Goal: Task Accomplishment & Management: Manage account settings

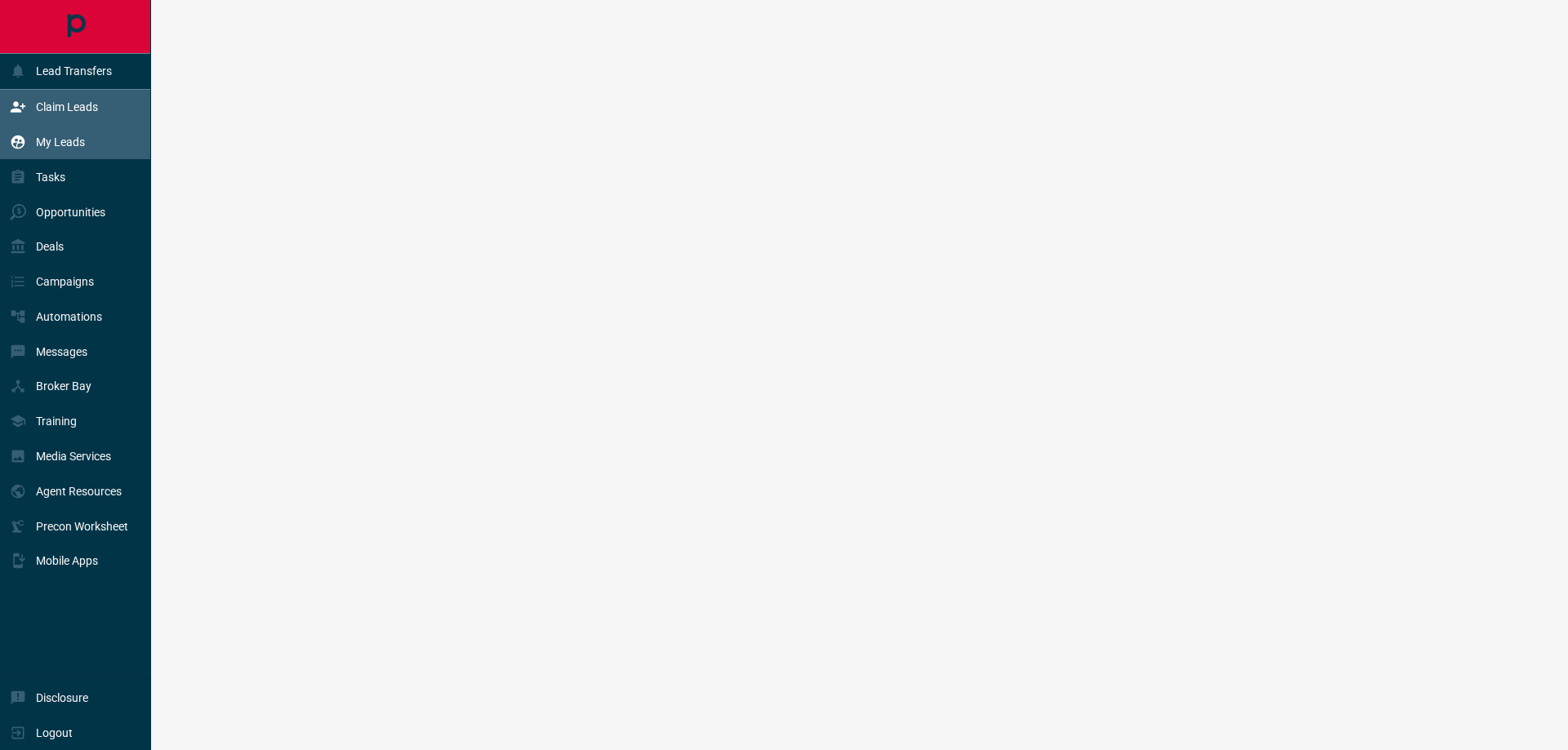
click at [58, 109] on p "Claim Leads" at bounding box center [66, 107] width 62 height 13
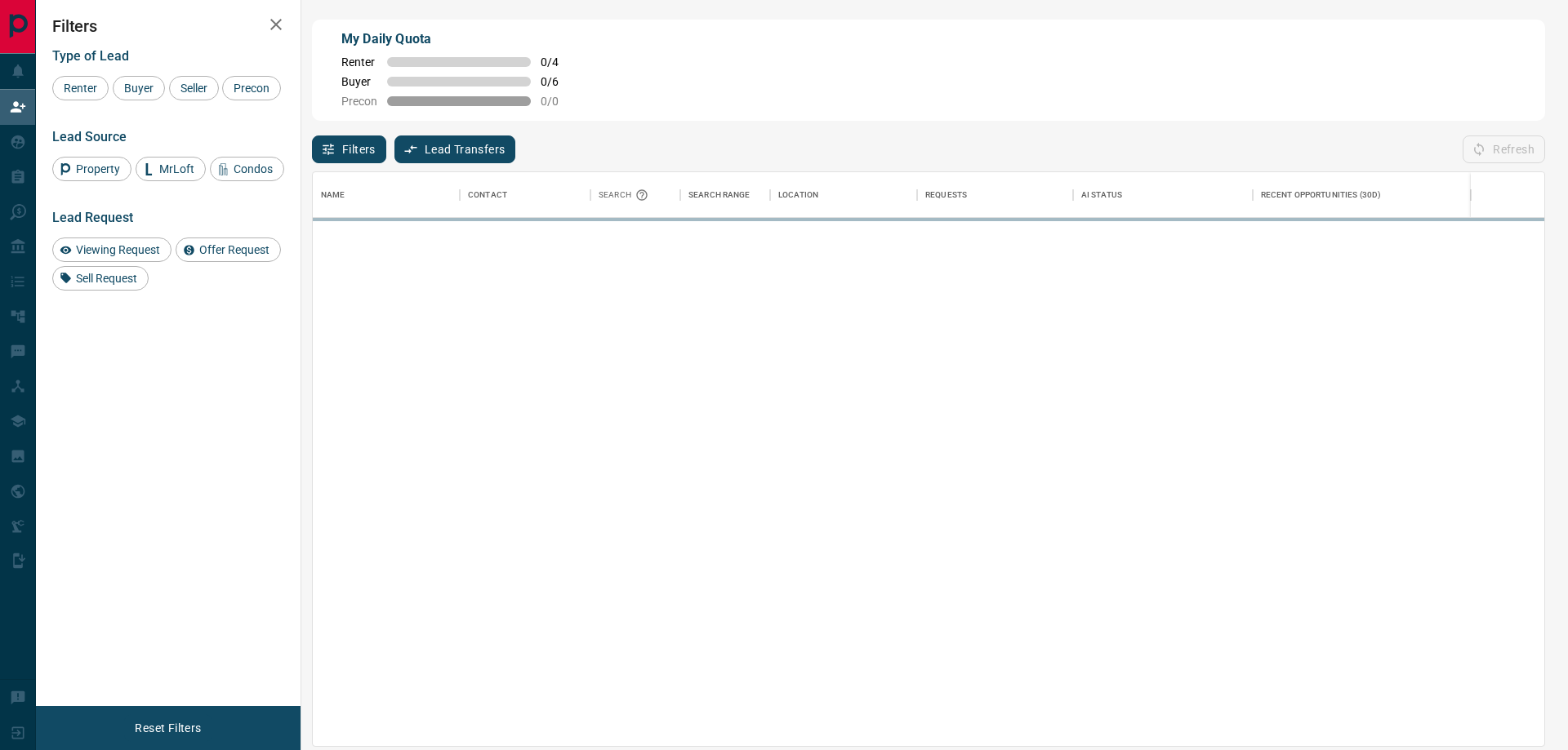
scroll to position [562, 1219]
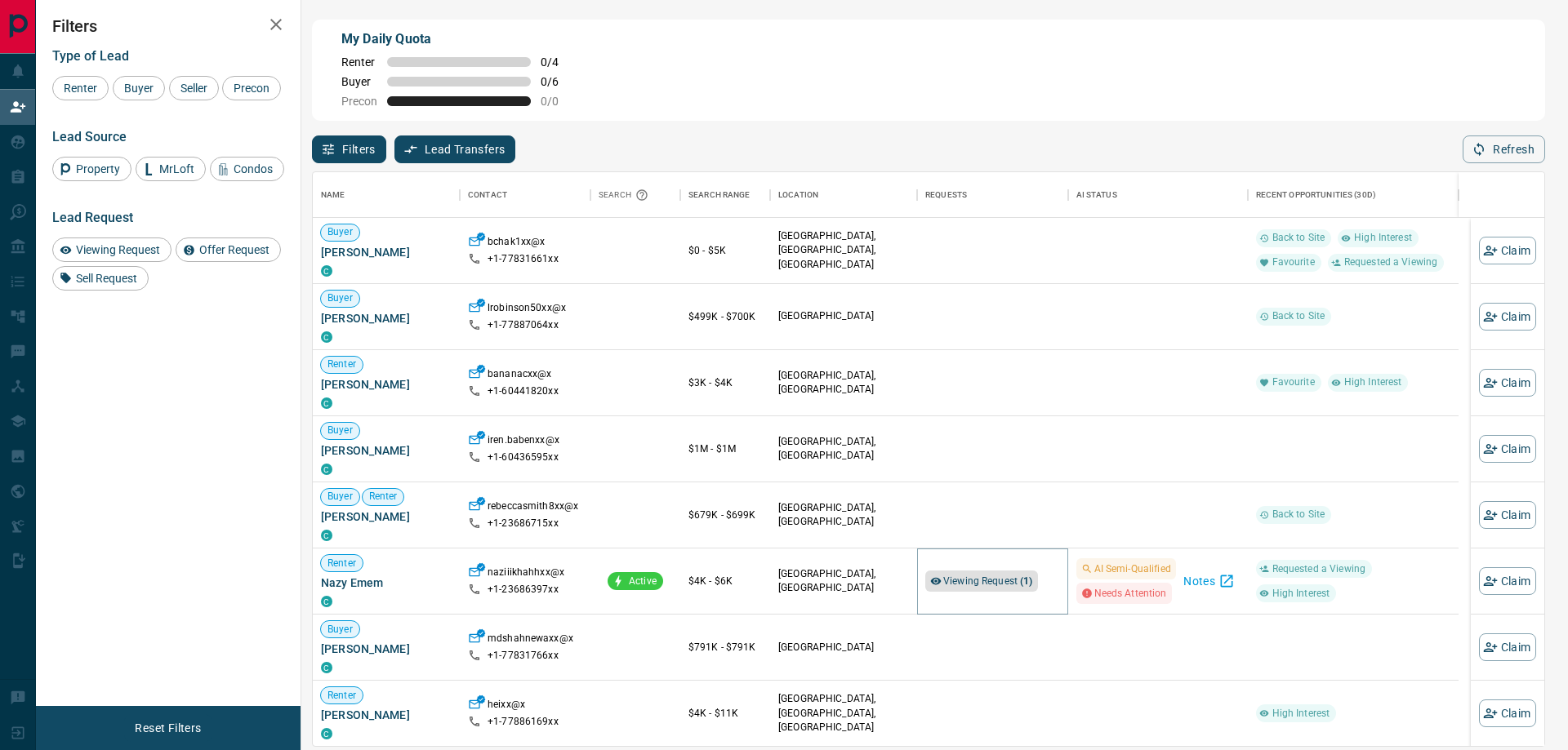
click at [962, 584] on span "Viewing Request ( 1 )" at bounding box center [988, 581] width 90 height 11
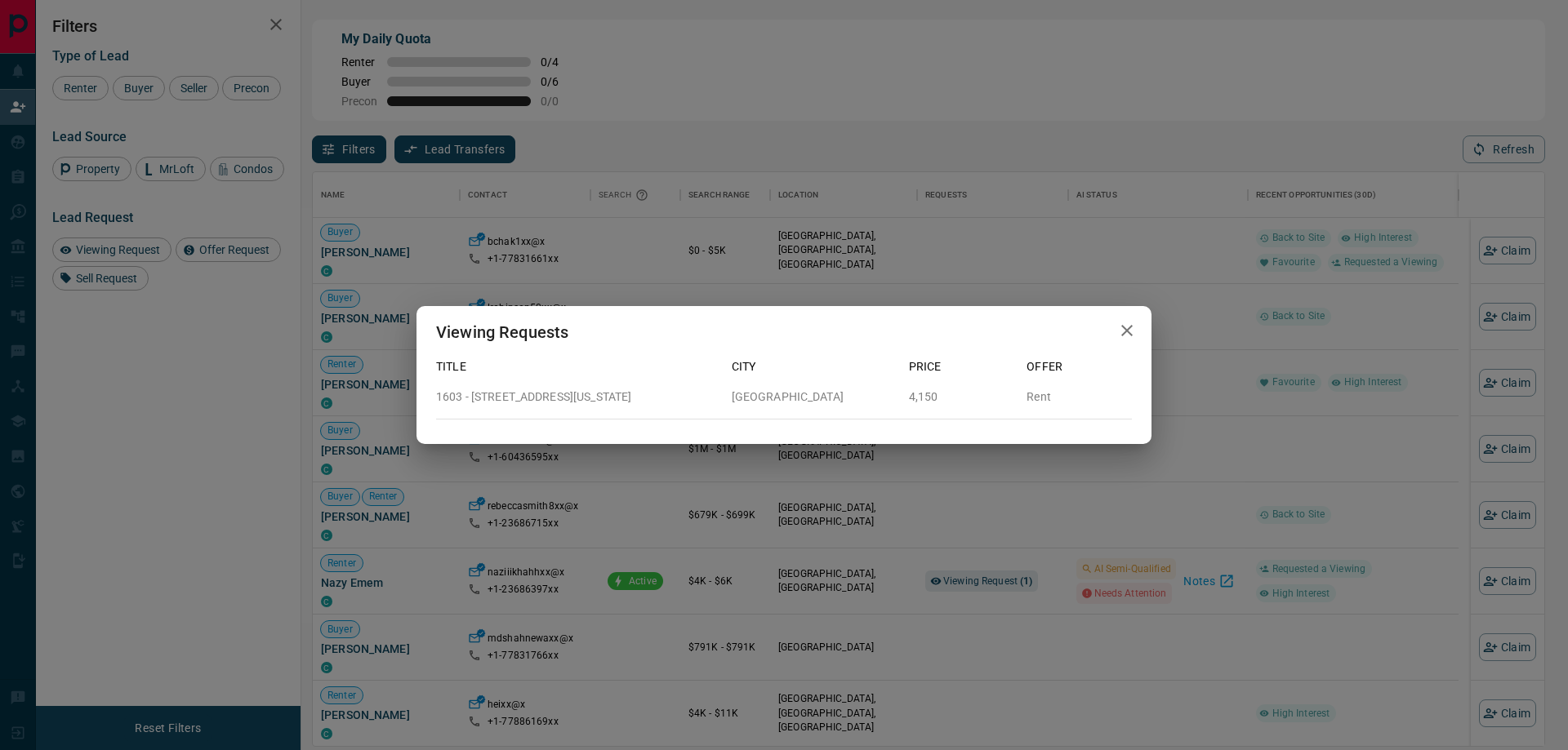
click at [907, 590] on div "Viewing Requests Title City Price Offer [STREET_ADDRESS][US_STATE] 4,150 Rent" at bounding box center [784, 375] width 1568 height 750
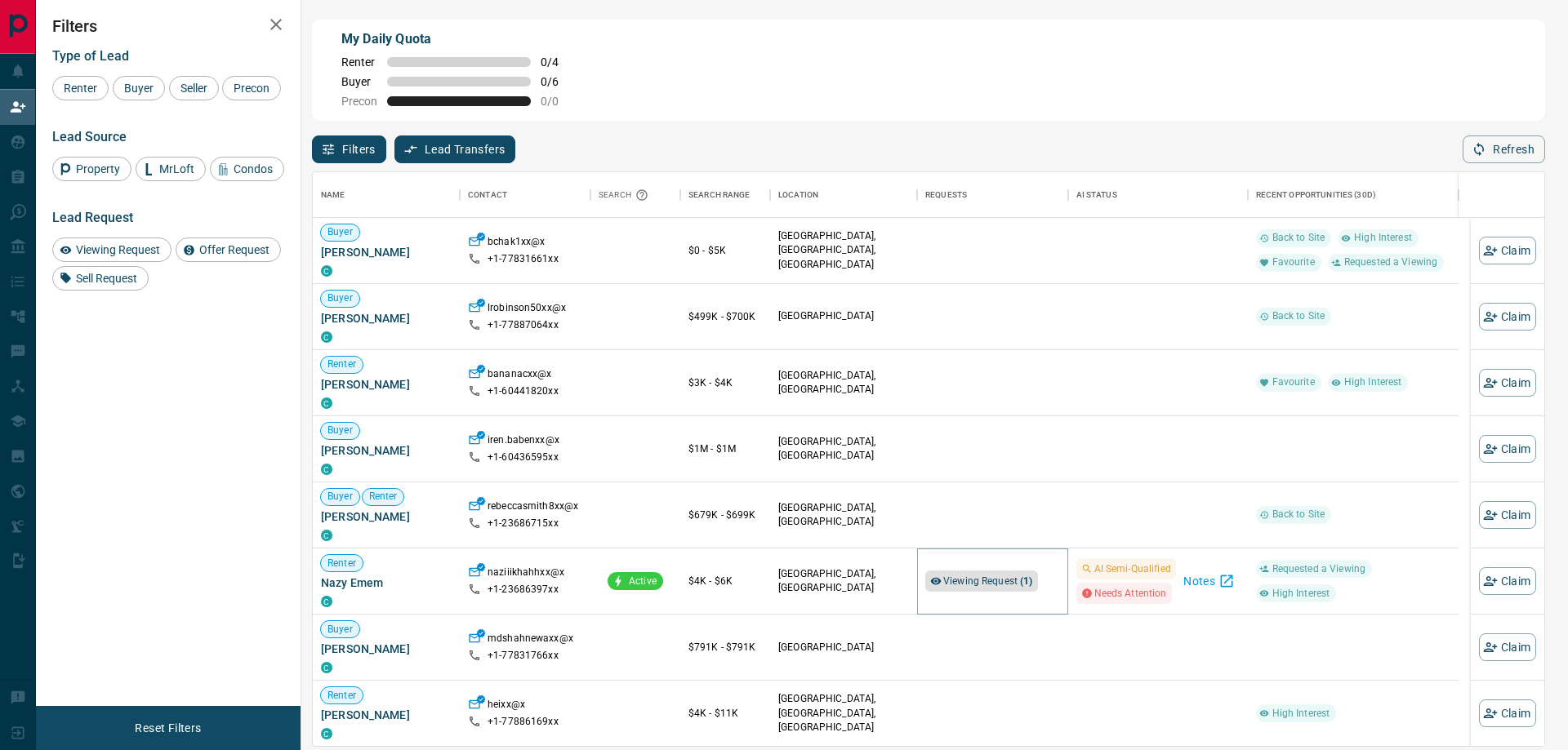
click at [967, 577] on span "Viewing Request ( 1 )" at bounding box center [988, 581] width 90 height 11
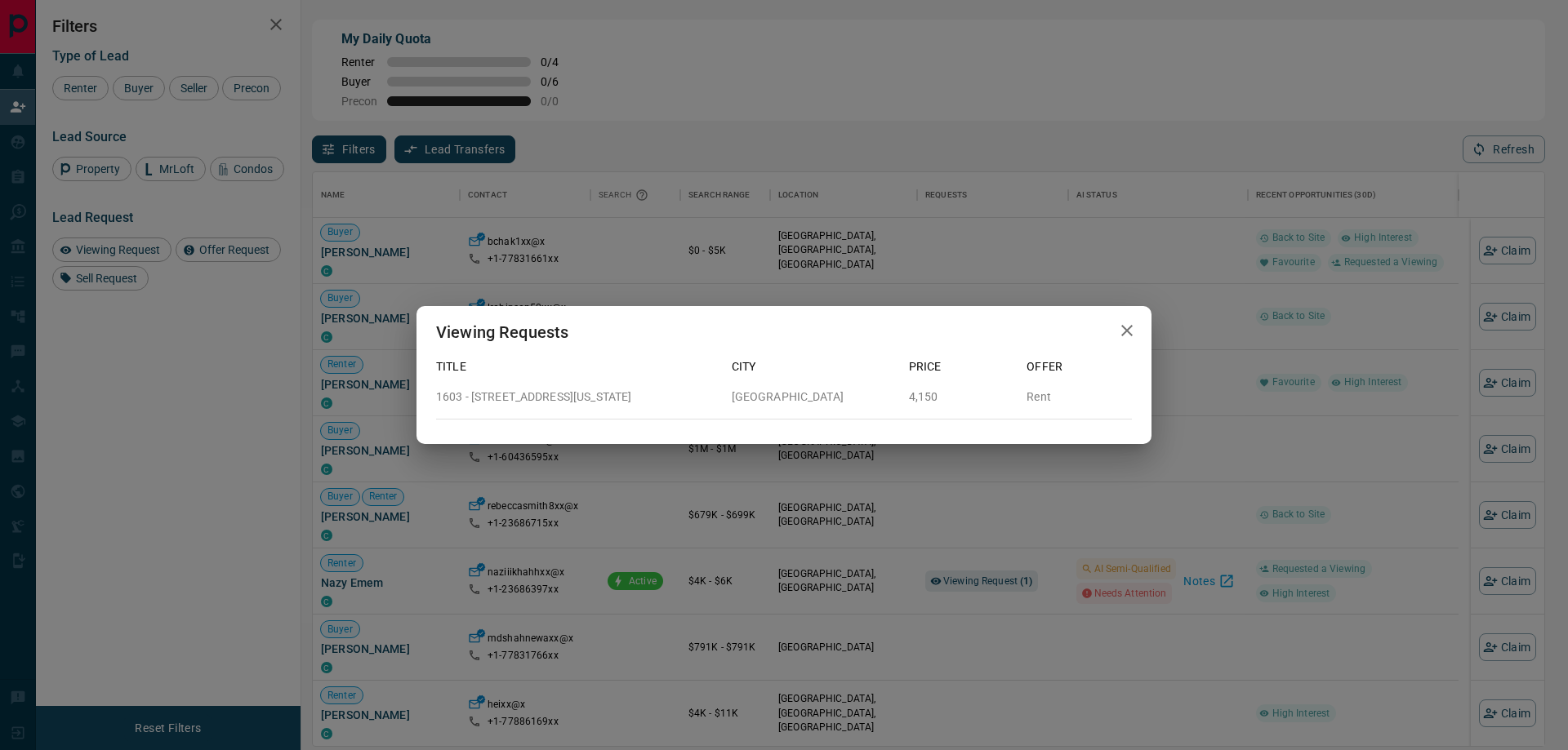
click at [538, 392] on p "1603 - [STREET_ADDRESS][US_STATE]" at bounding box center [577, 397] width 283 height 17
click at [986, 515] on div "Viewing Requests Title City Price Offer [STREET_ADDRESS][US_STATE] 4,150 Rent" at bounding box center [784, 375] width 1568 height 750
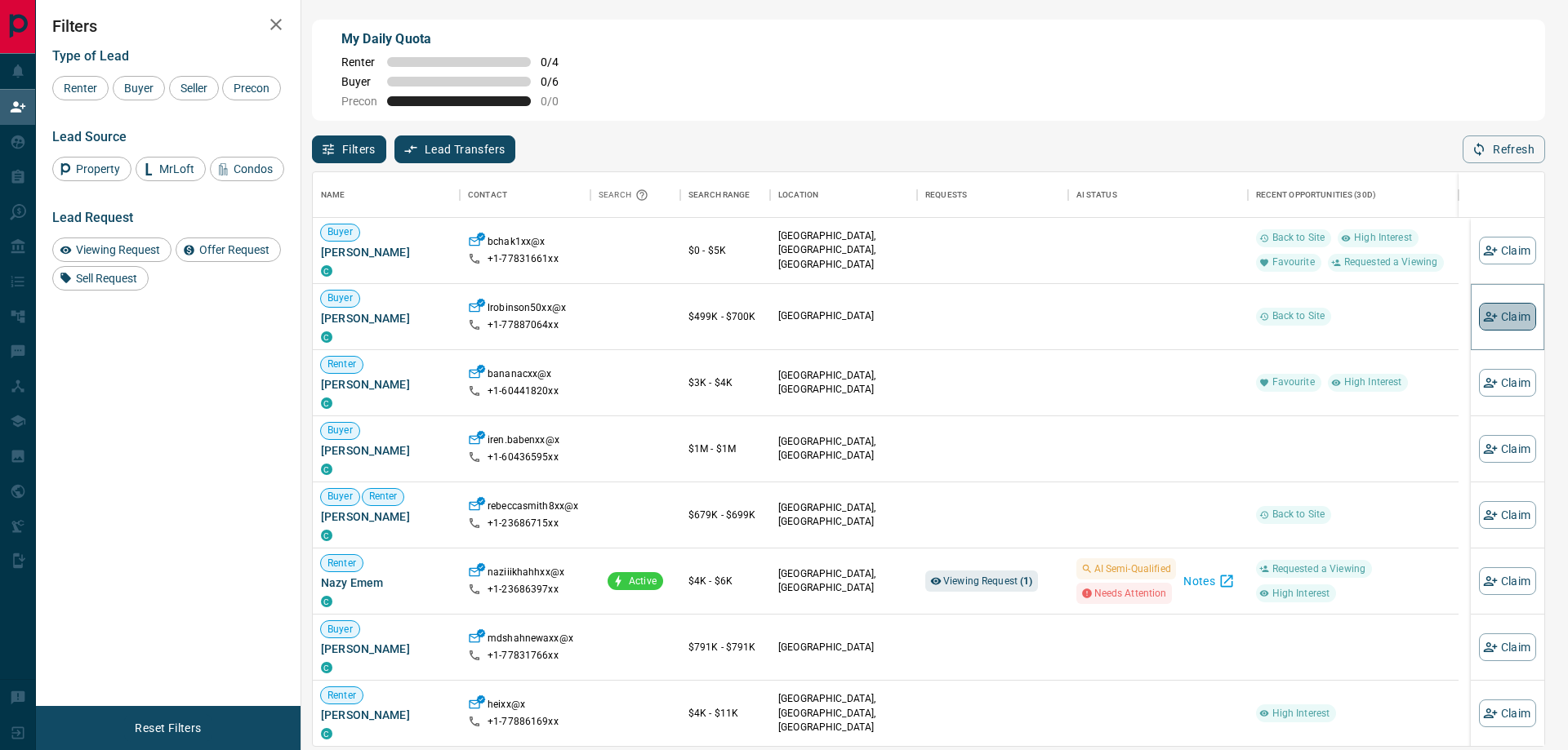
click at [1499, 318] on button "Claim" at bounding box center [1507, 317] width 57 height 28
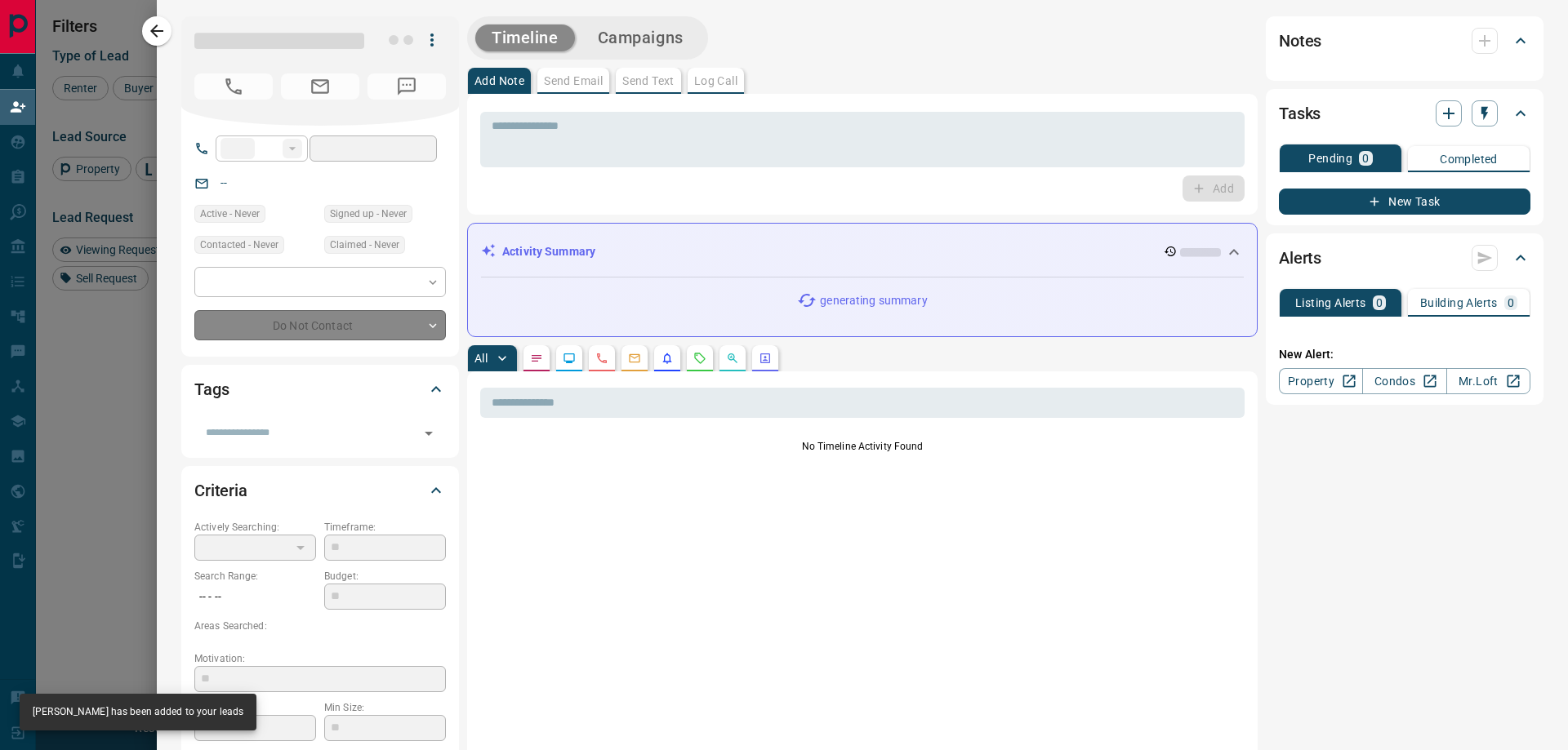
type input "**"
type input "**********"
type input "*"
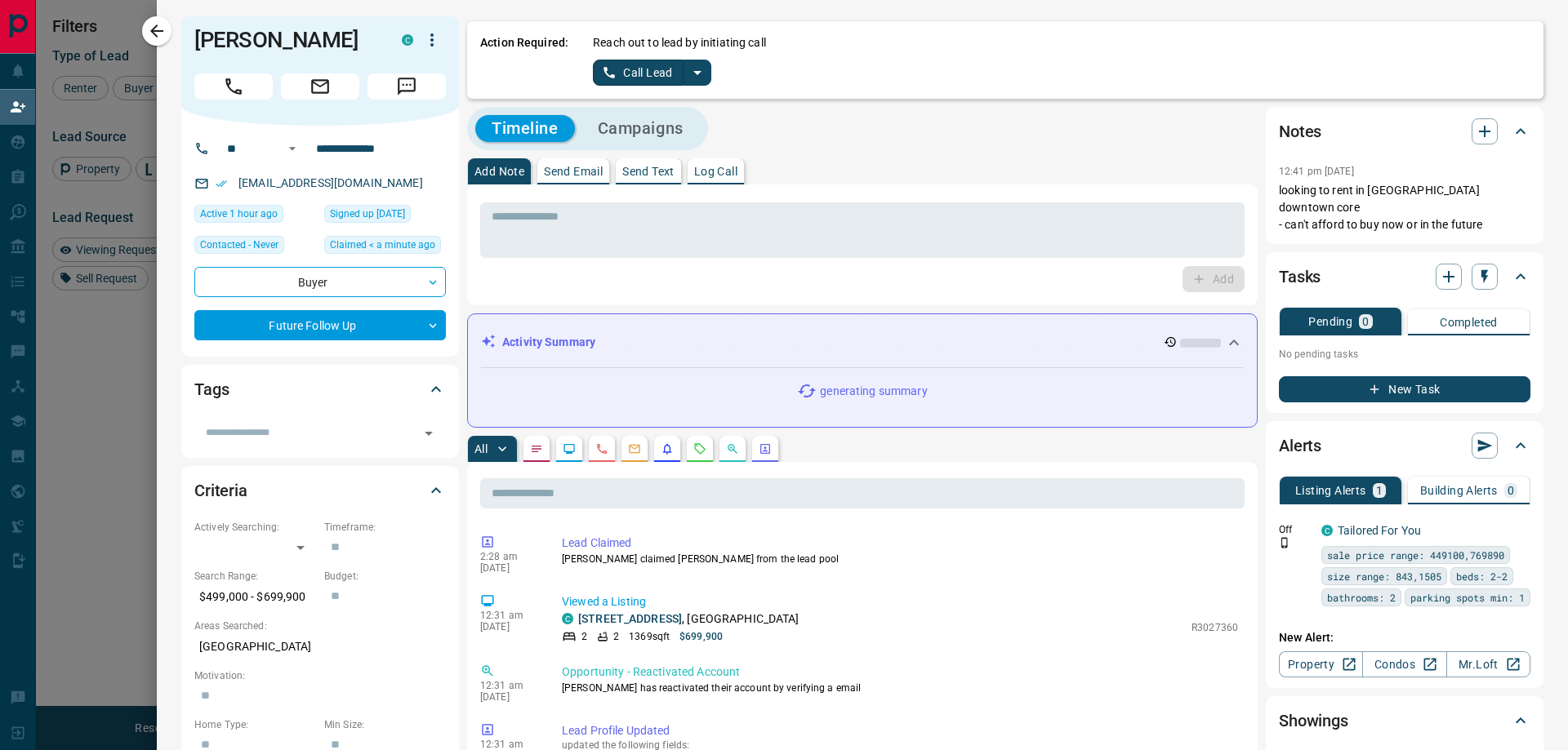
click at [695, 67] on icon "split button" at bounding box center [697, 72] width 20 height 20
click at [639, 125] on li "Log Manual Call" at bounding box center [651, 129] width 99 height 24
click at [617, 85] on button "Log Manual Call" at bounding box center [646, 73] width 108 height 26
click at [608, 81] on button "Yes" at bounding box center [609, 72] width 33 height 25
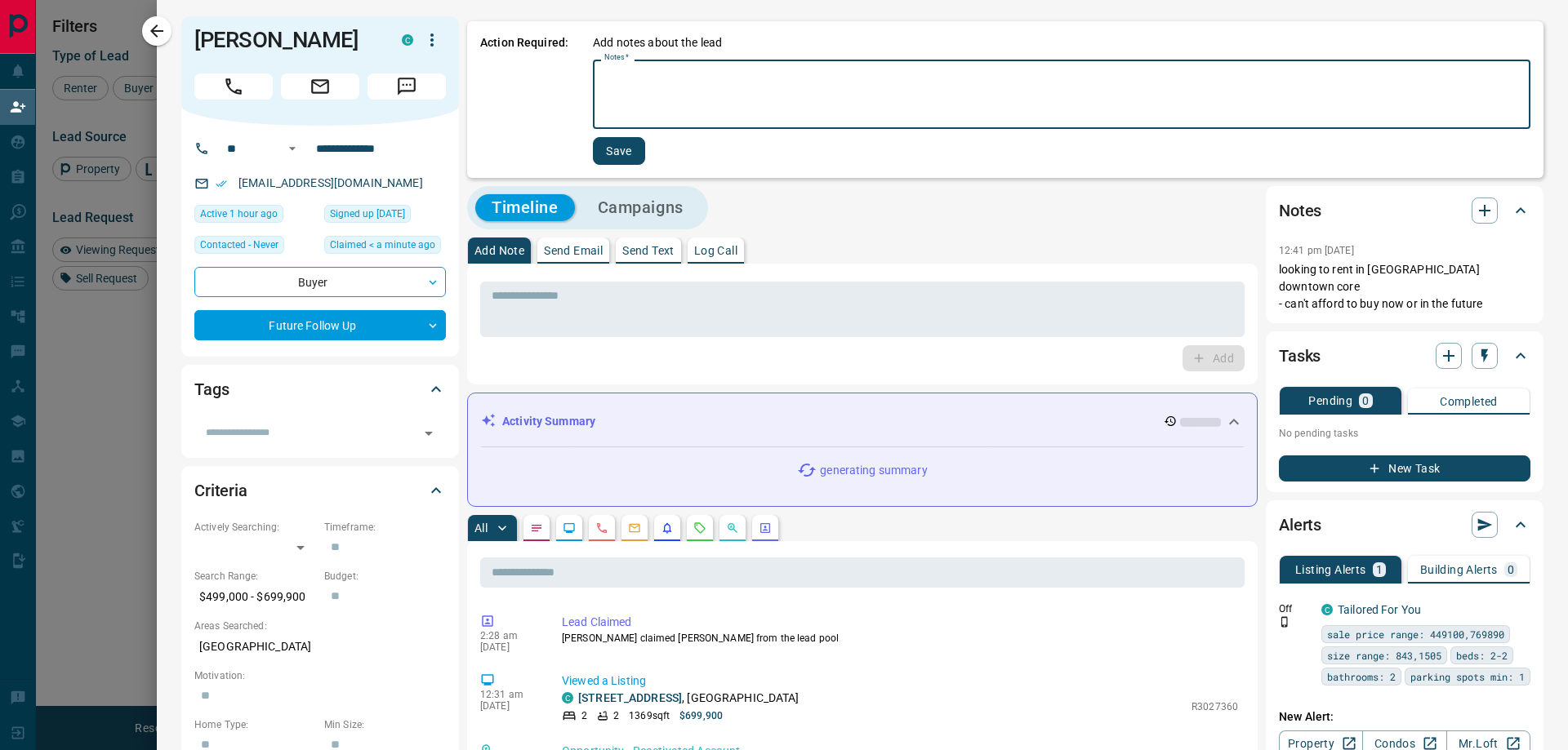
click at [699, 109] on textarea "Notes   *" at bounding box center [1062, 94] width 915 height 55
type textarea "*"
click at [614, 158] on button "Save" at bounding box center [619, 151] width 52 height 28
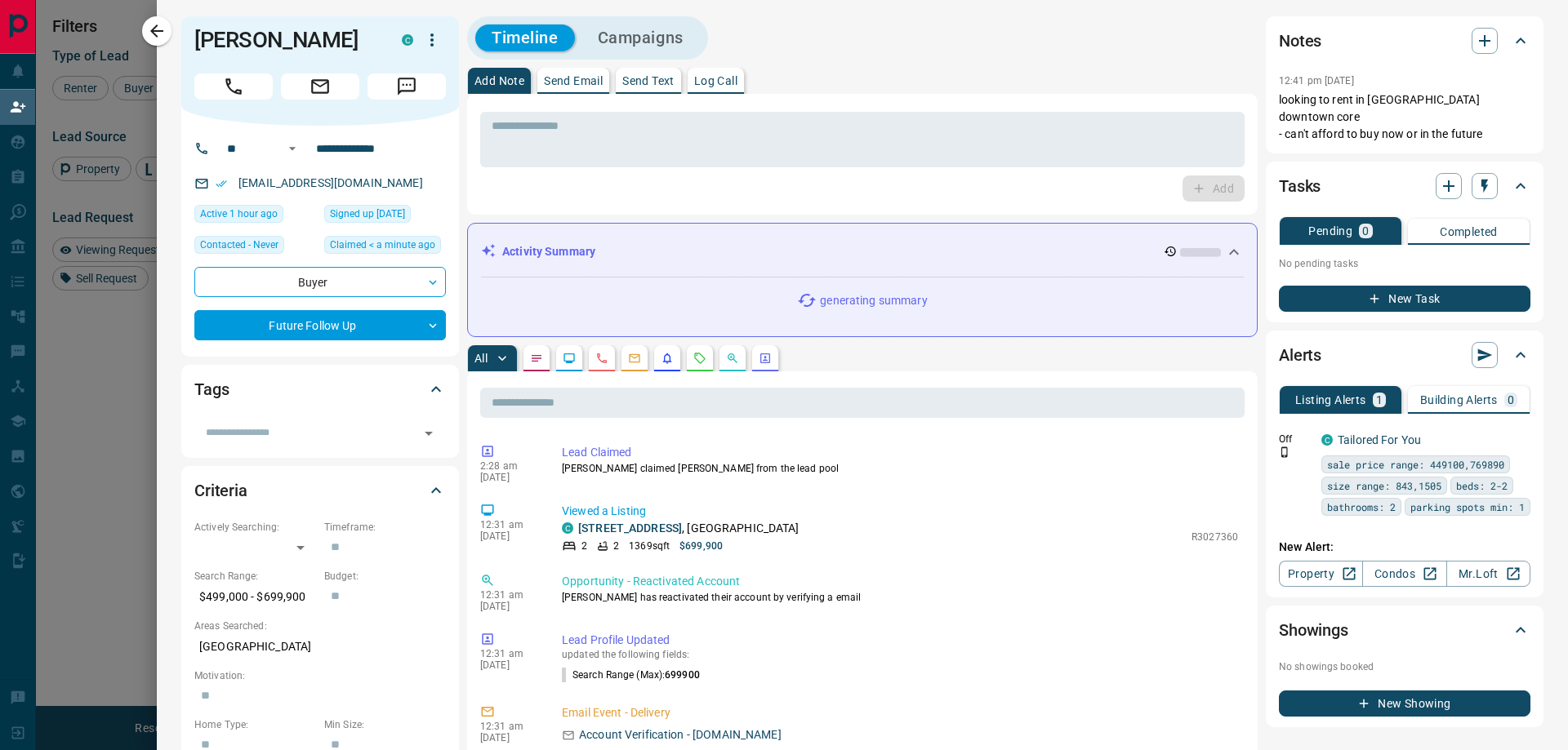
click at [107, 364] on div at bounding box center [784, 375] width 1568 height 750
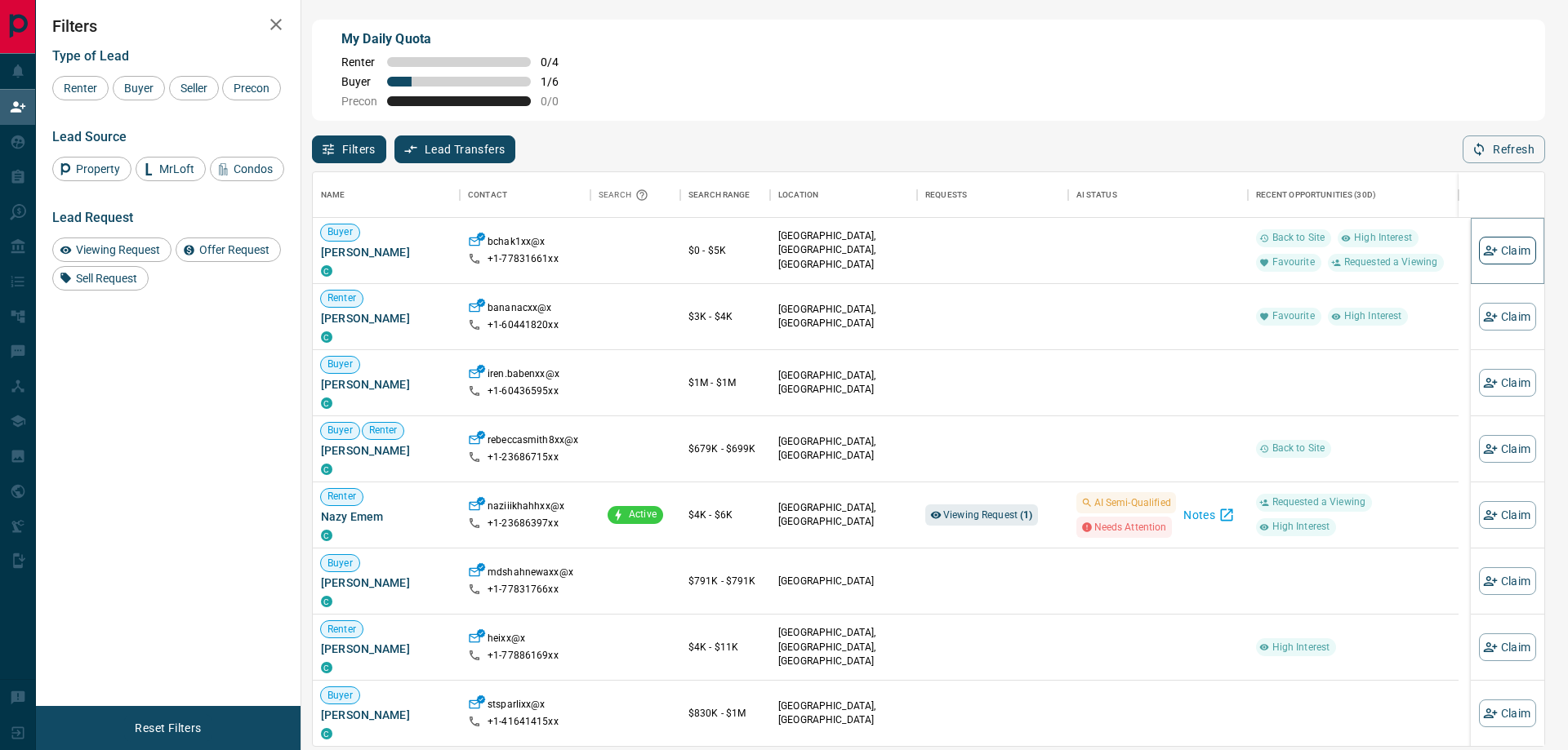
click at [1503, 254] on button "Claim" at bounding box center [1507, 251] width 57 height 28
click at [1506, 251] on button "Claim" at bounding box center [1507, 251] width 57 height 28
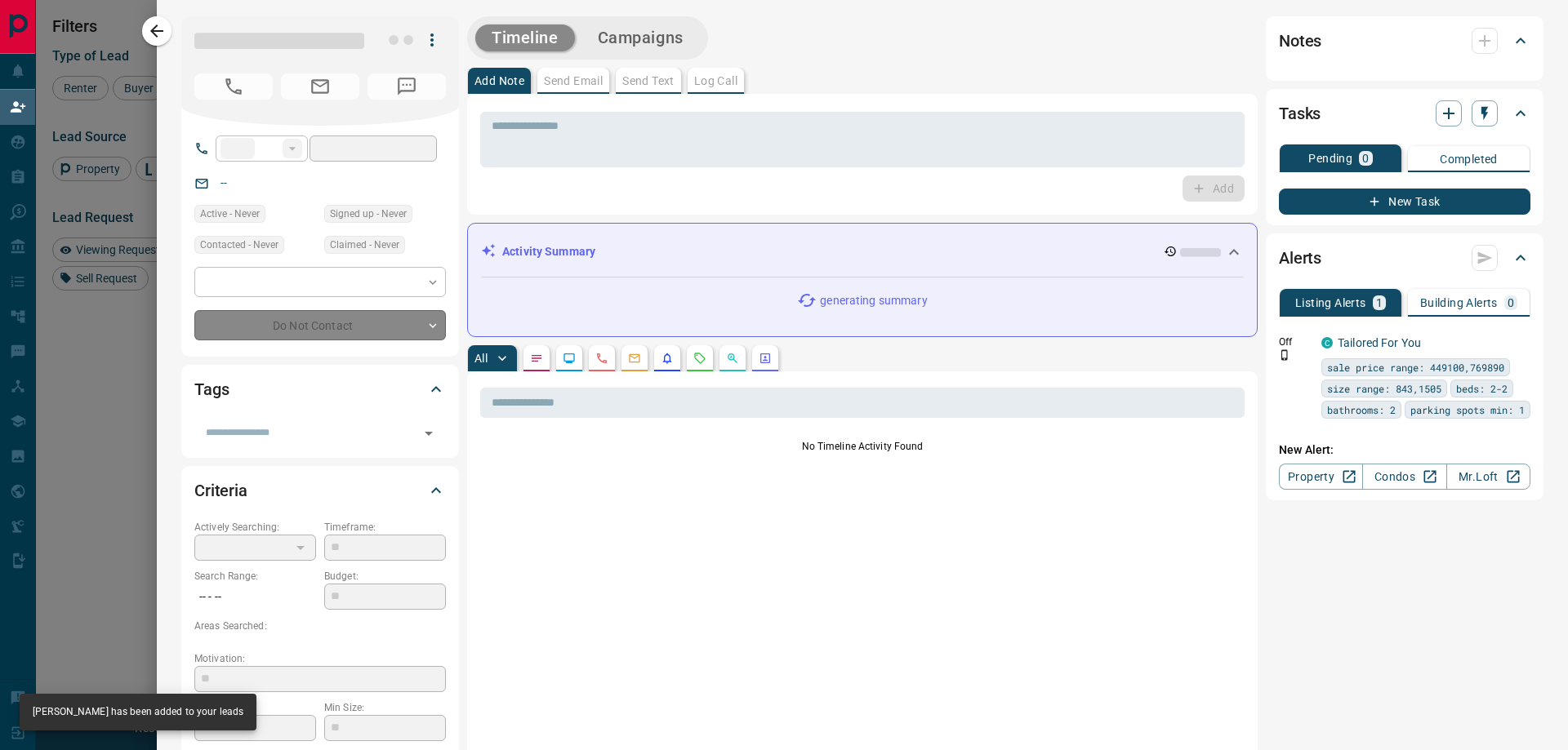
type input "**"
type input "**********"
type input "*"
type input "*********"
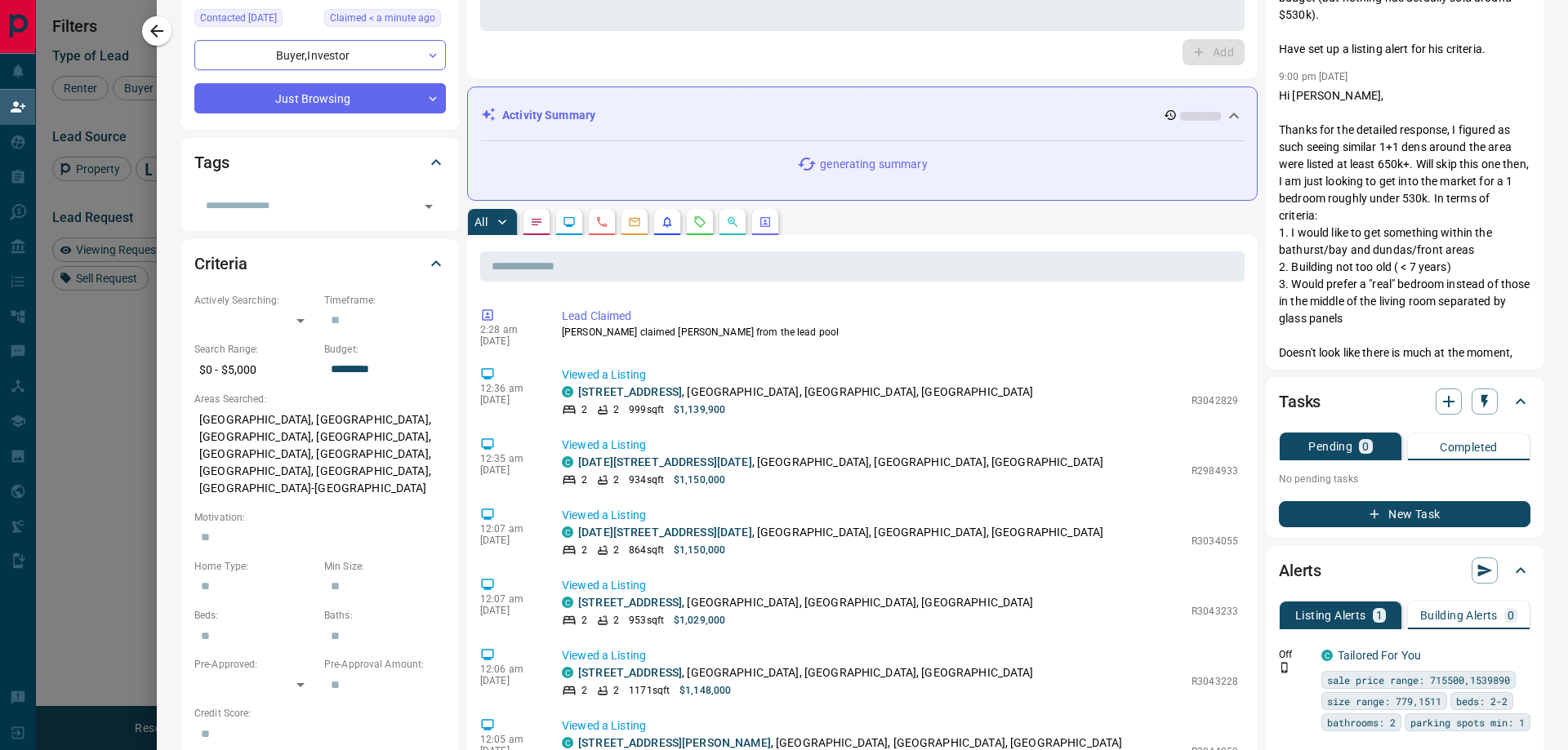
scroll to position [74, 0]
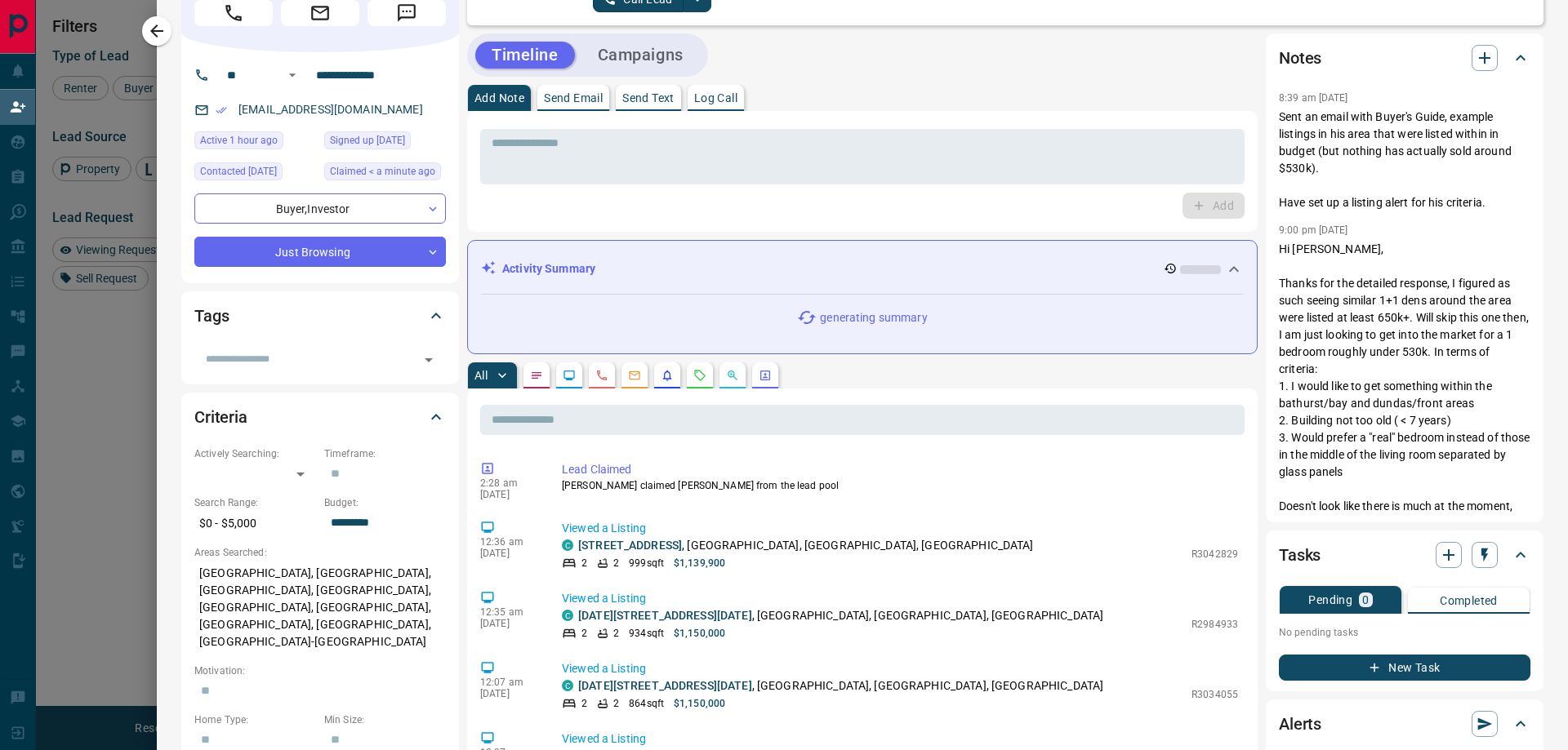
click at [707, 364] on button "button" at bounding box center [700, 376] width 26 height 26
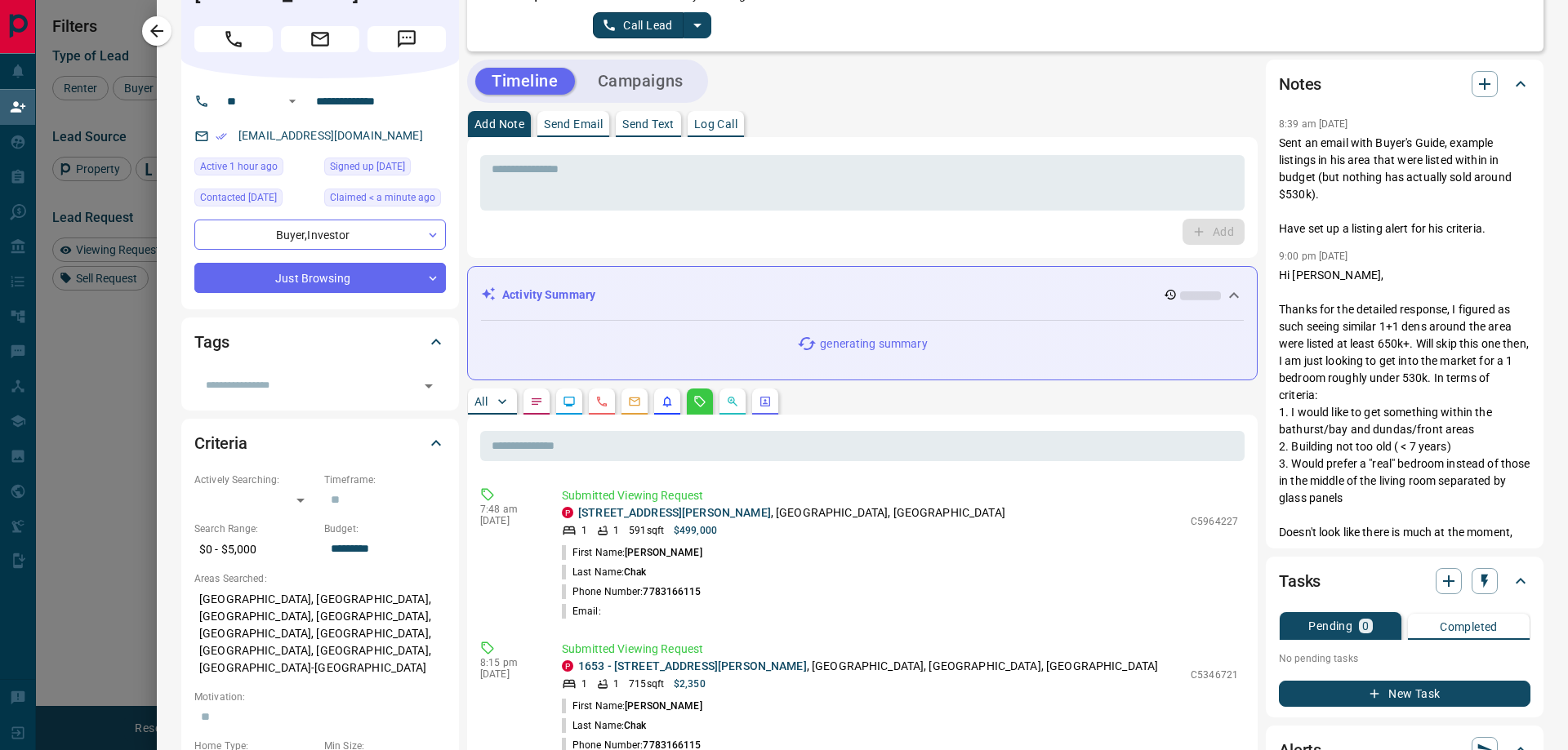
scroll to position [0, 0]
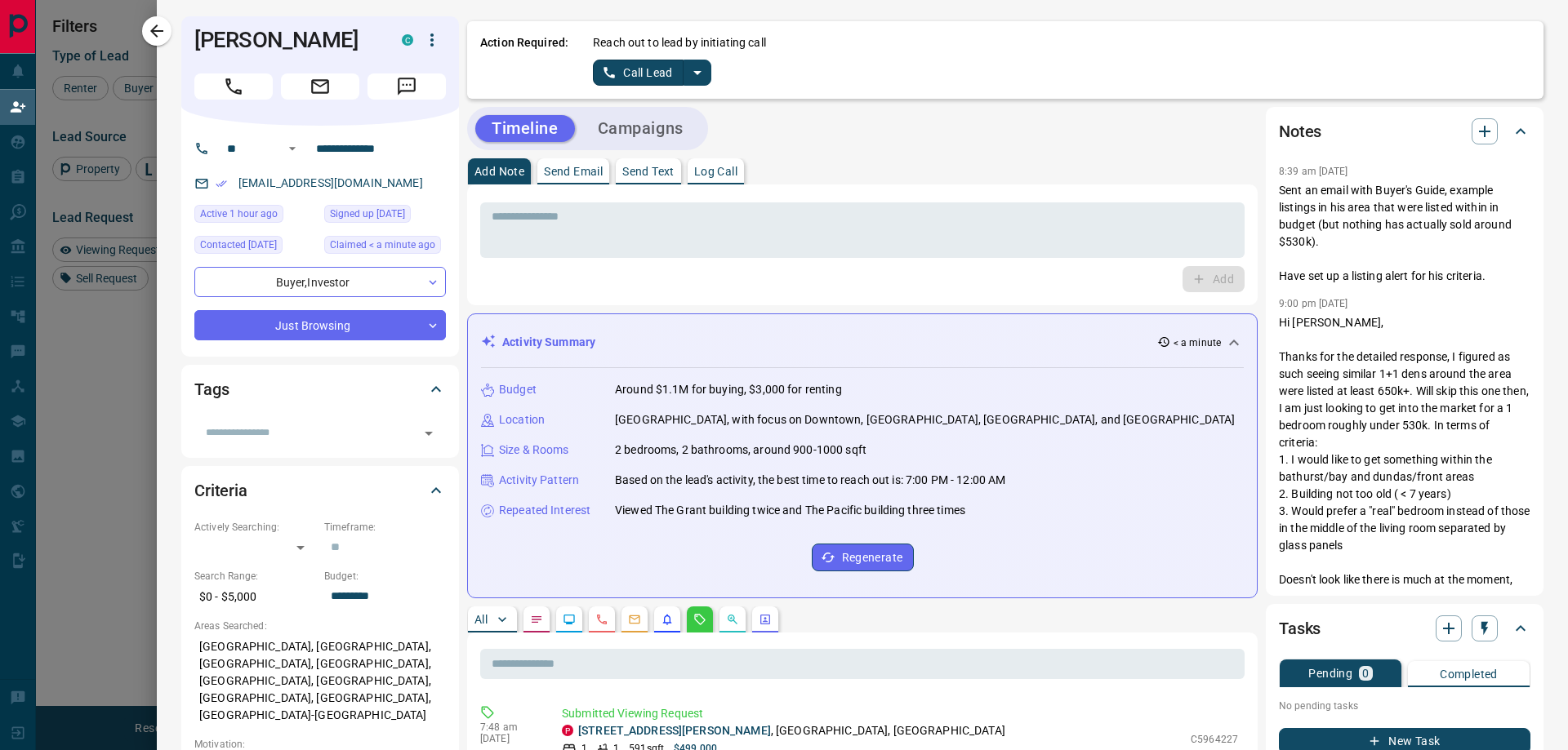
click at [697, 73] on icon "split button" at bounding box center [697, 73] width 8 height 4
click at [628, 127] on li "Log Manual Call" at bounding box center [651, 129] width 99 height 24
click at [603, 66] on button "Log Manual Call" at bounding box center [646, 73] width 108 height 26
click at [603, 66] on button "Yes" at bounding box center [609, 72] width 33 height 25
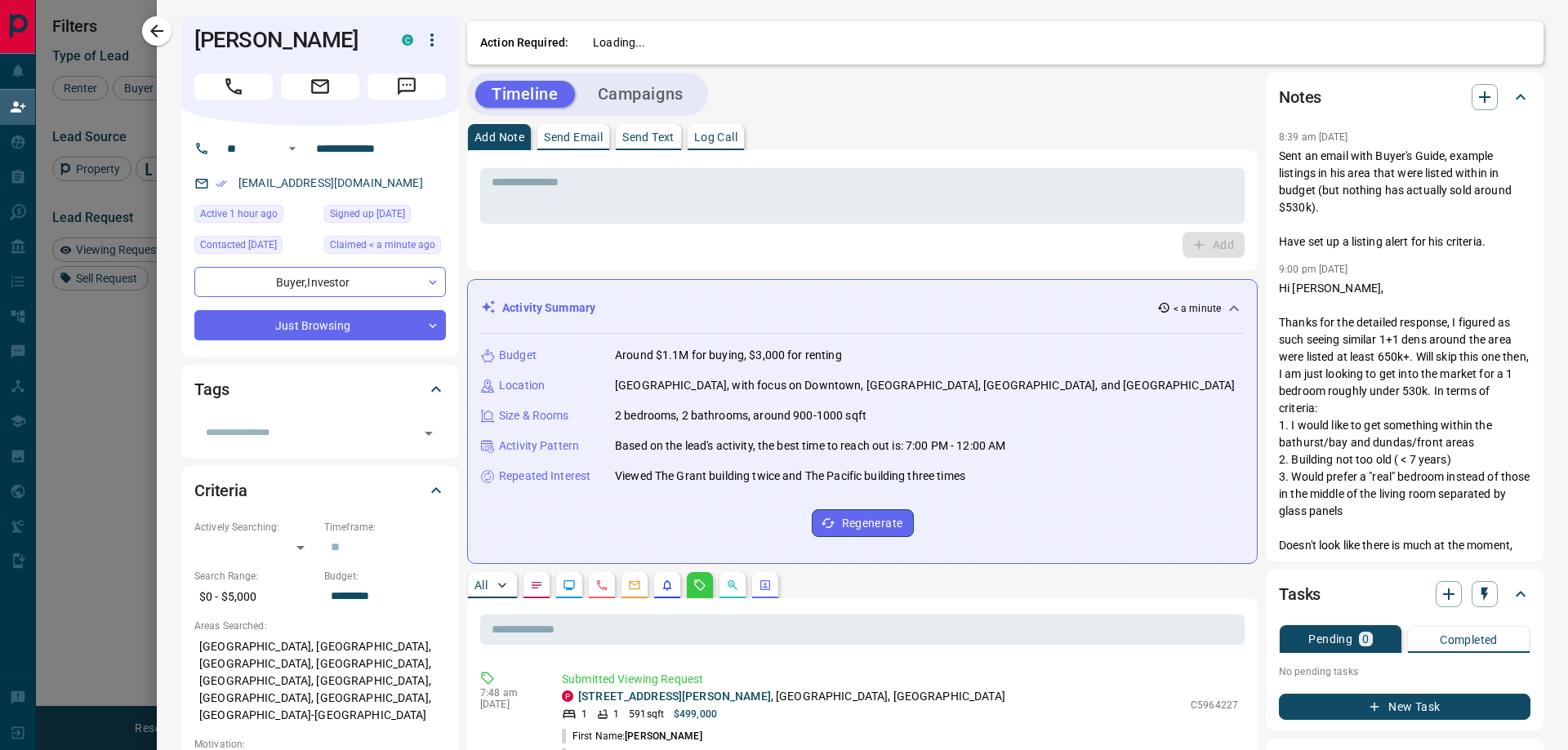
click at [690, 88] on button "Campaigns" at bounding box center [640, 94] width 119 height 27
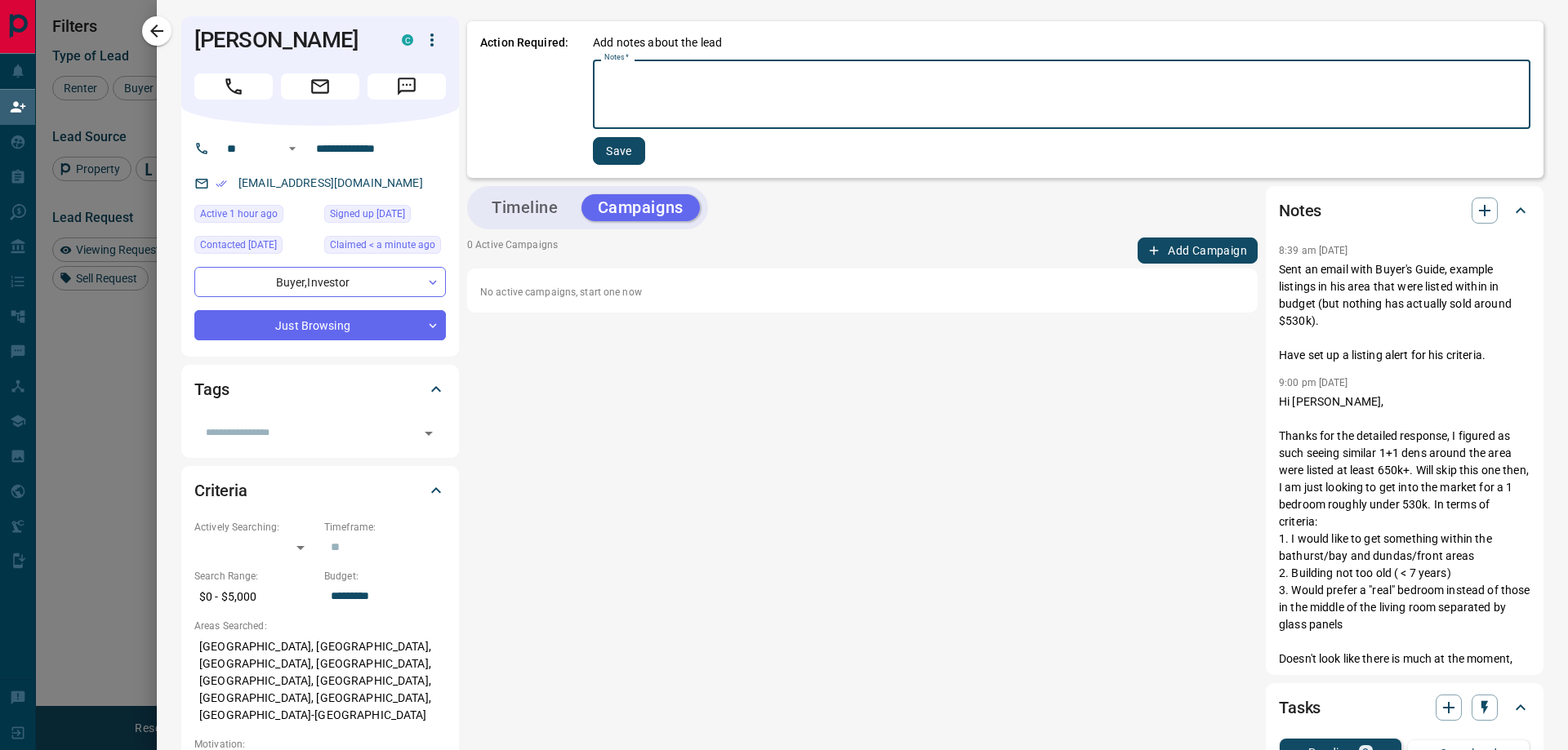
click at [680, 91] on textarea "Notes   *" at bounding box center [1062, 94] width 915 height 55
type textarea "*"
drag, startPoint x: 631, startPoint y: 148, endPoint x: 652, endPoint y: 148, distance: 21.0
click at [630, 148] on button "Save" at bounding box center [619, 151] width 52 height 28
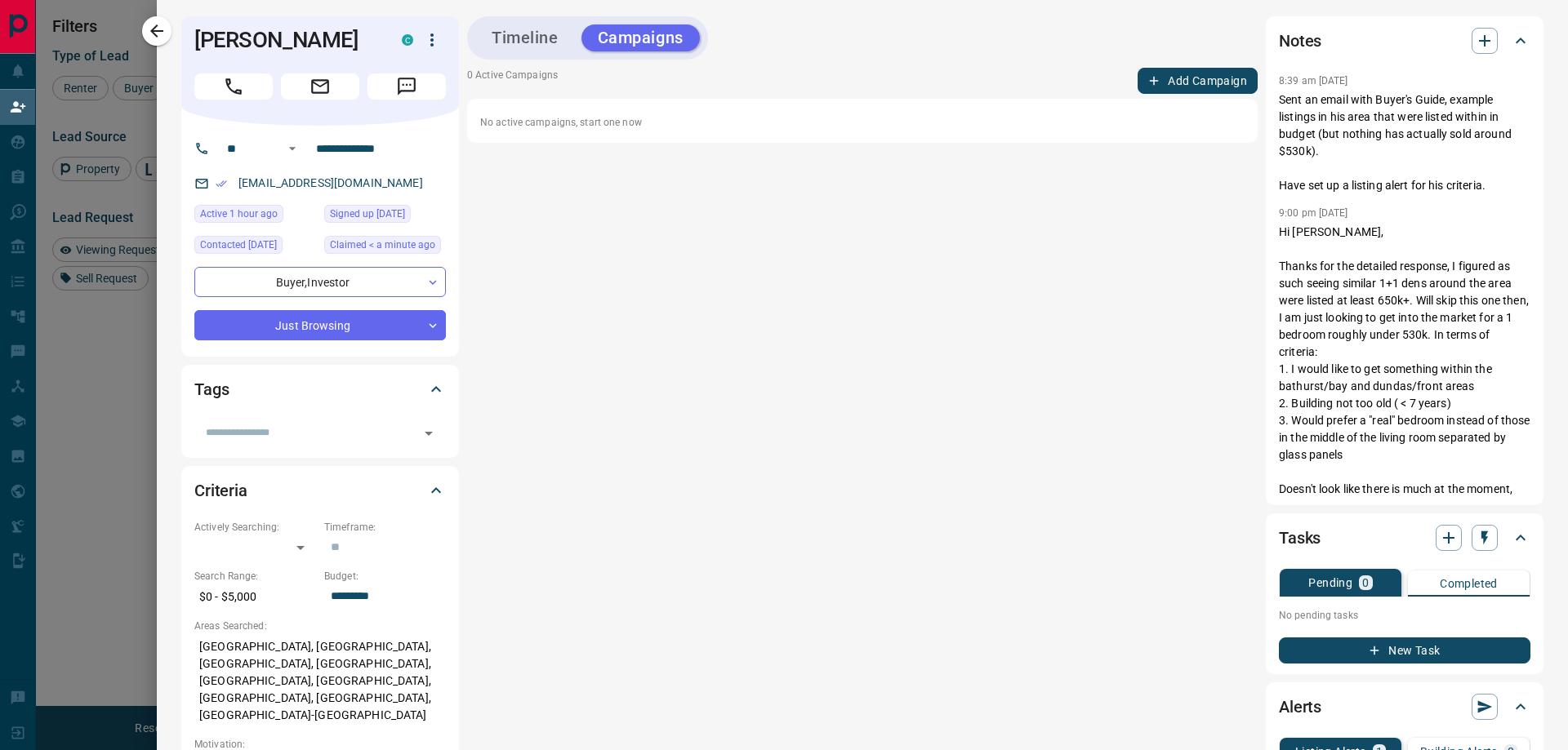
click at [559, 50] on div "Timeline Campaigns" at bounding box center [588, 38] width 231 height 34
click at [559, 38] on button "Timeline" at bounding box center [525, 37] width 99 height 27
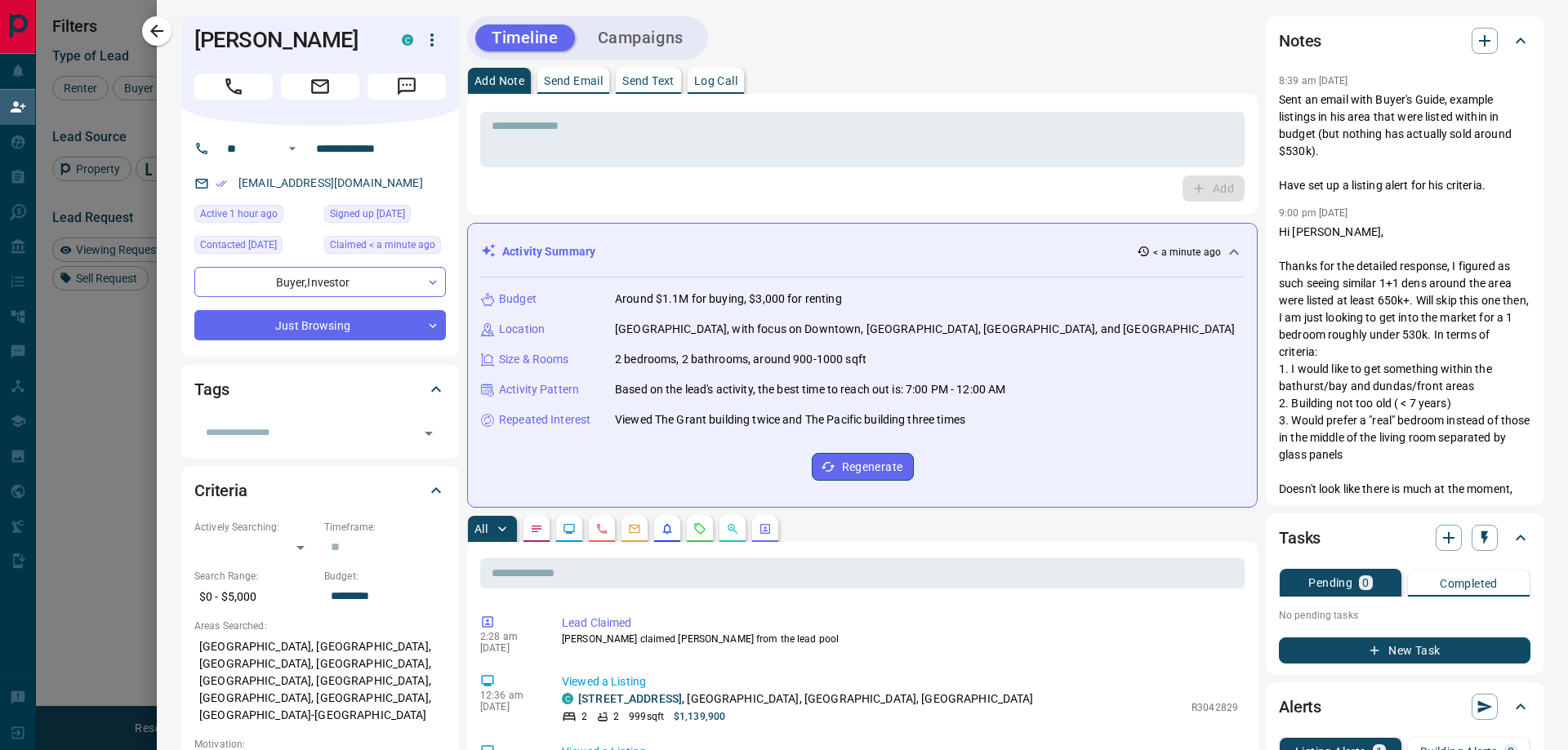
click at [399, 351] on div "**********" at bounding box center [320, 240] width 278 height 231
click at [346, 335] on body "Lead Transfers Claim Leads My Leads Tasks Opportunities Deals Campaigns Automat…" at bounding box center [784, 316] width 1568 height 632
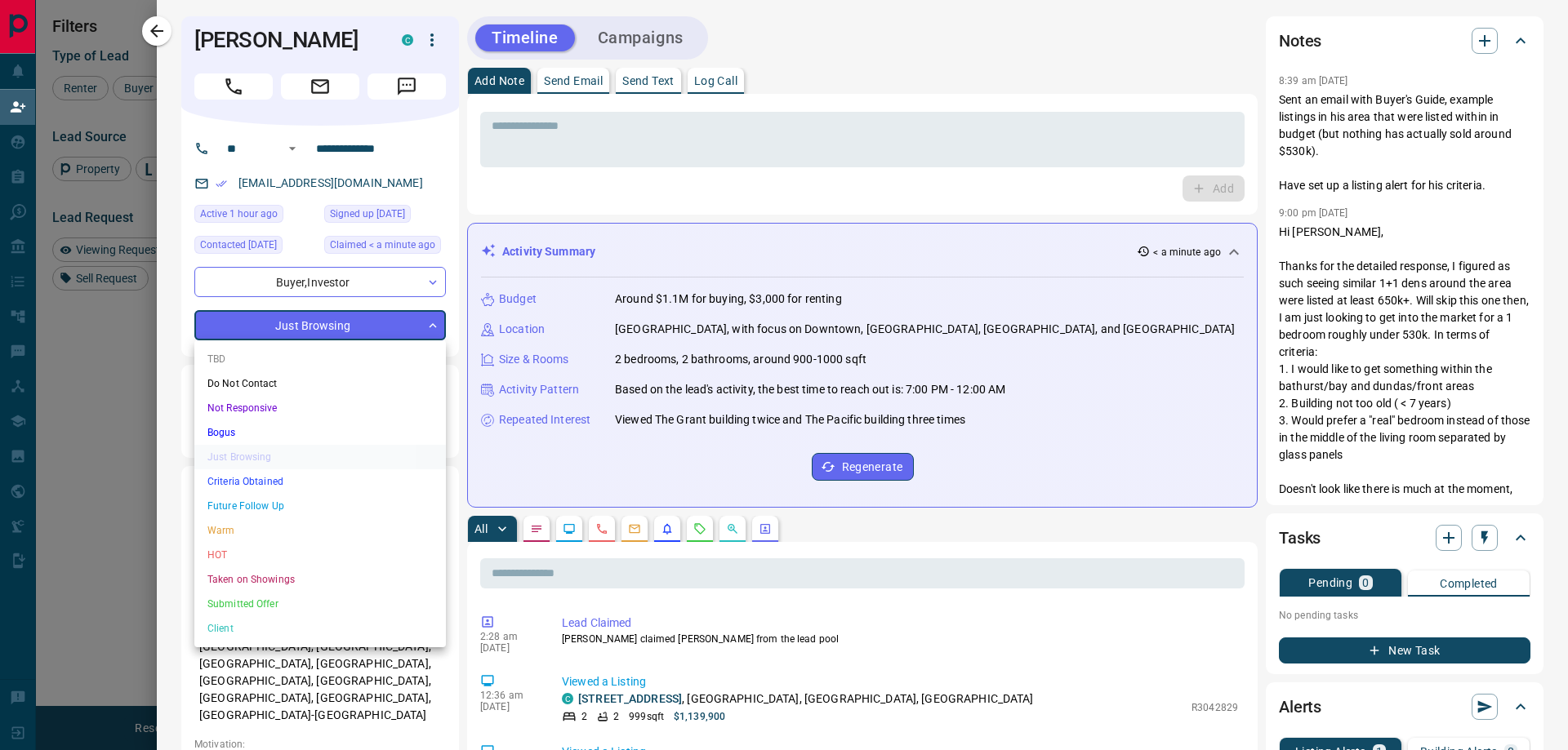
click at [303, 365] on li "TBD" at bounding box center [320, 359] width 252 height 24
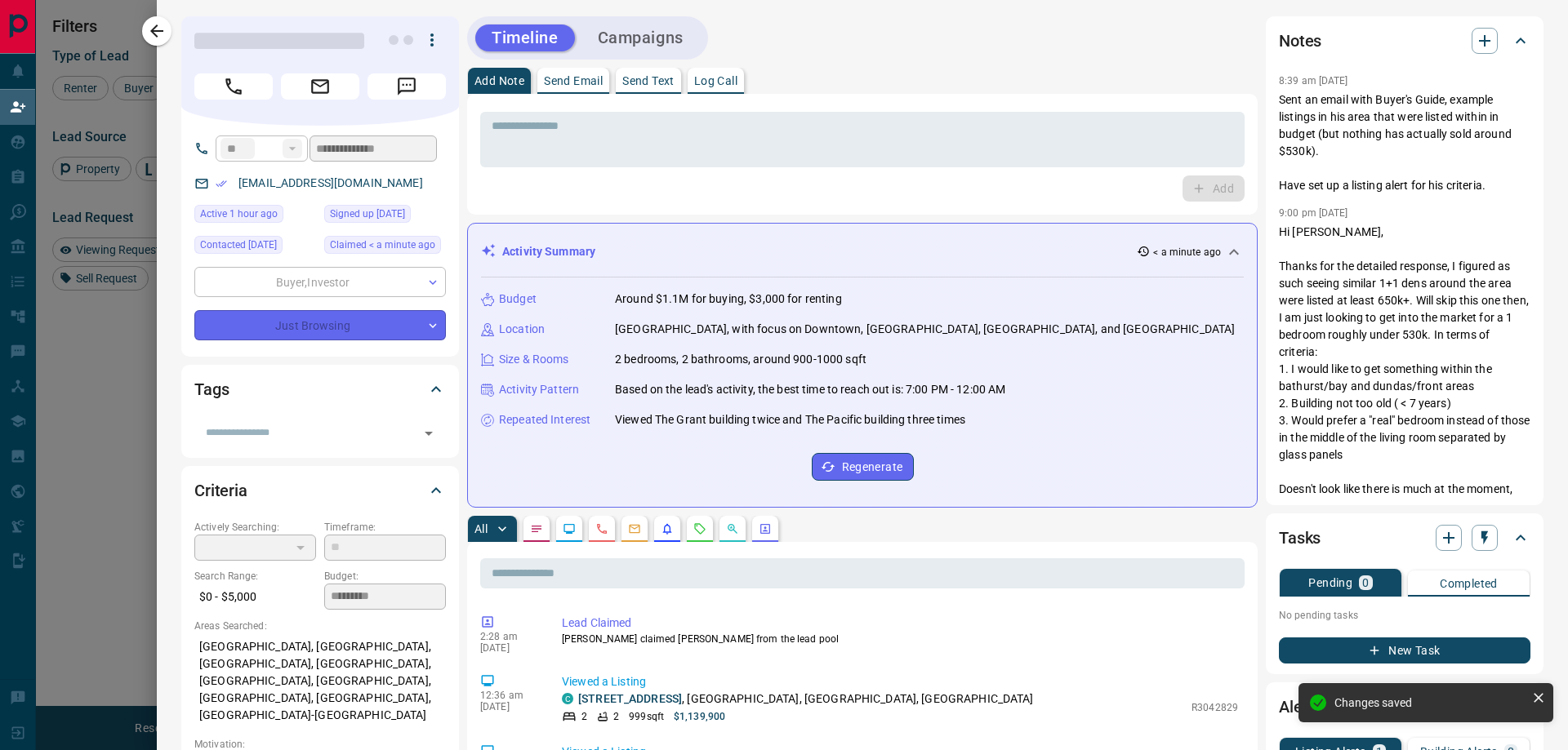
type input "**"
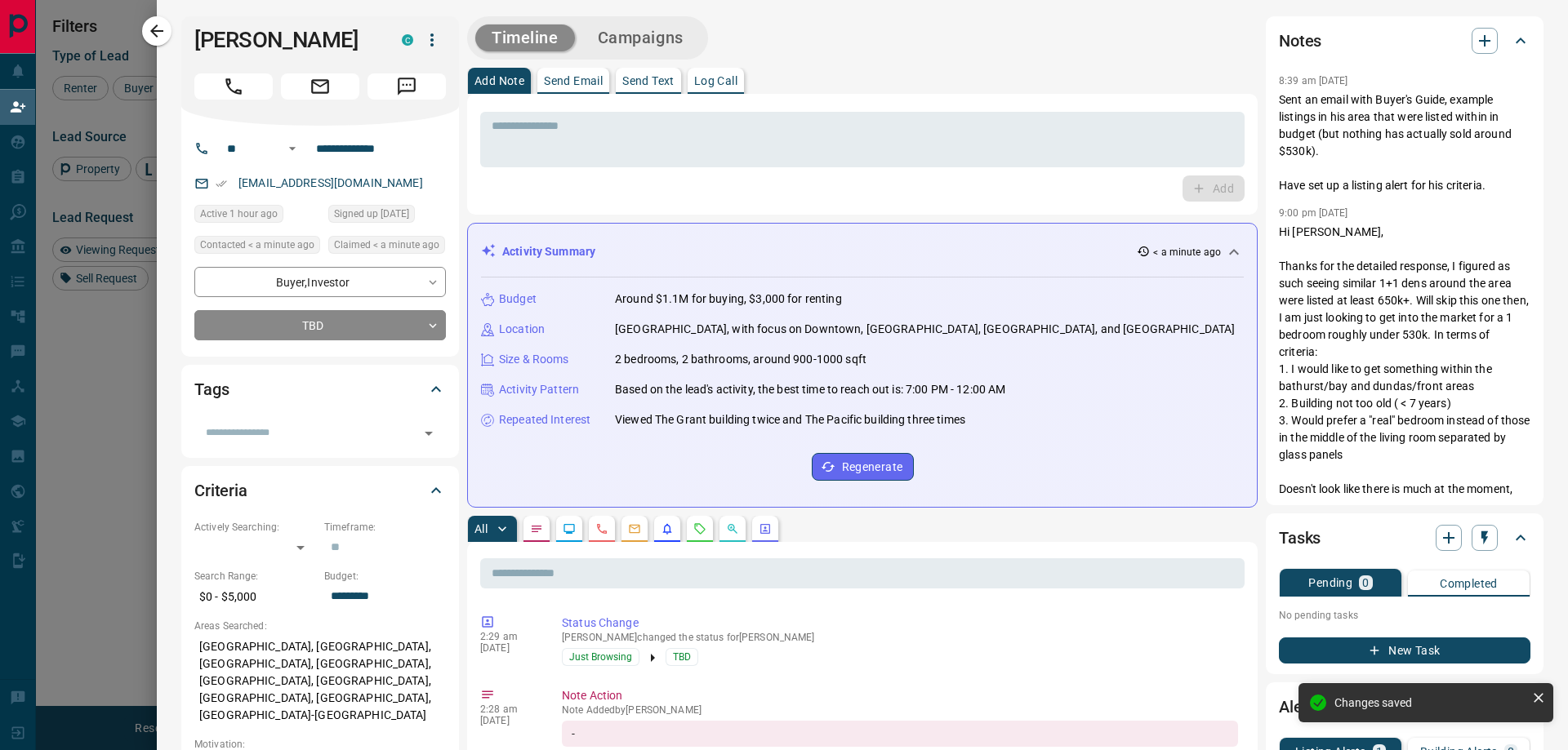
click at [58, 367] on div at bounding box center [784, 375] width 1568 height 750
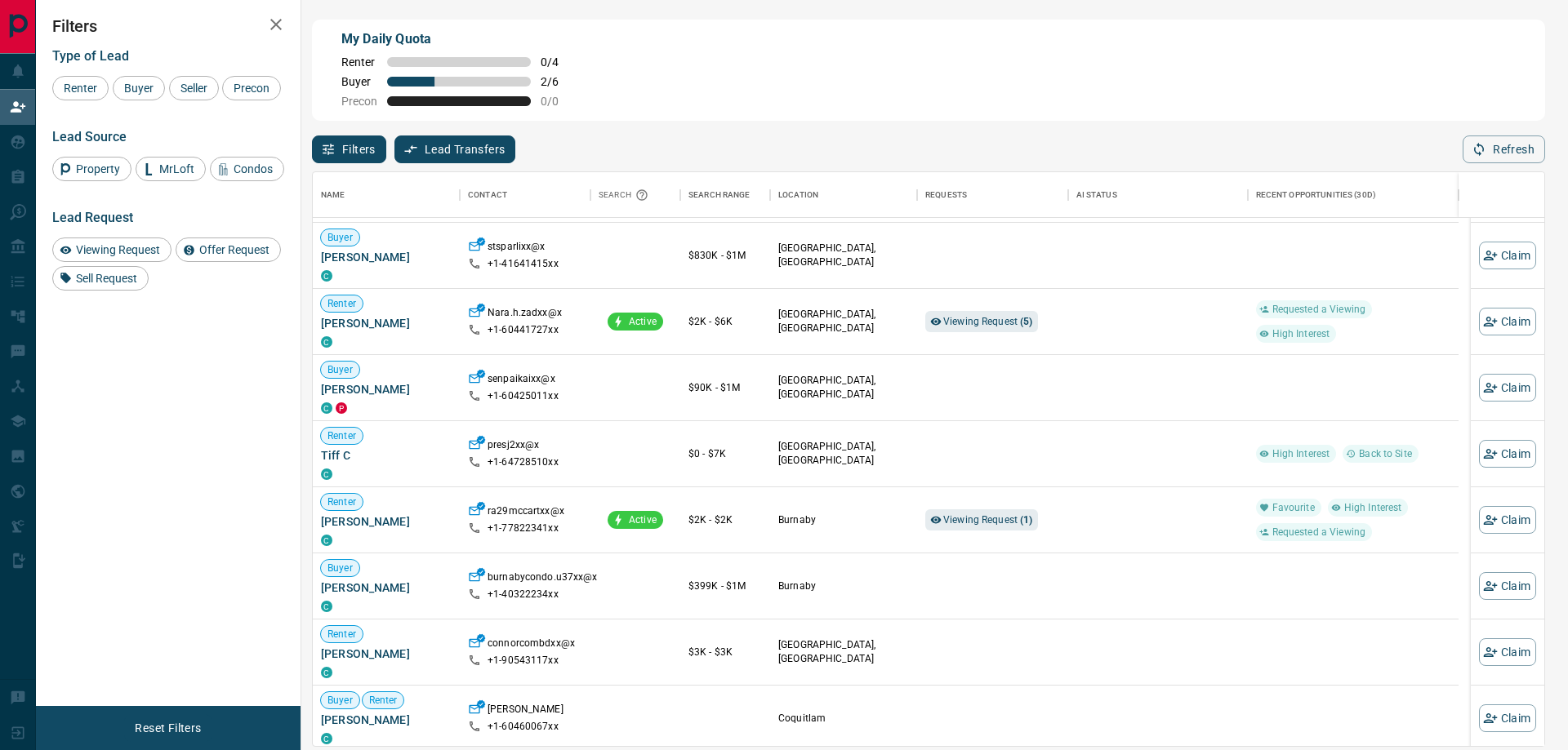
scroll to position [408, 0]
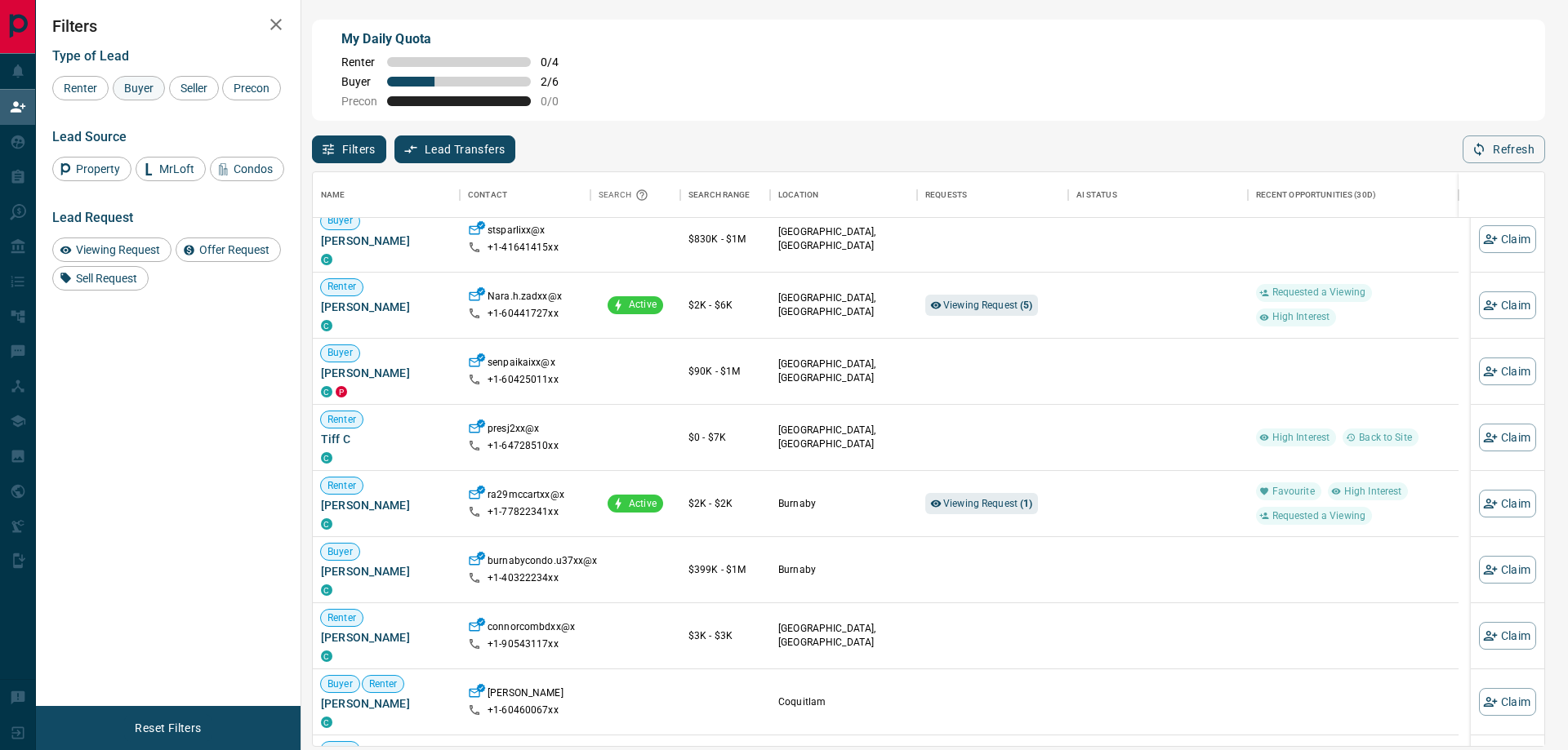
click at [145, 93] on span "Buyer" at bounding box center [139, 88] width 41 height 13
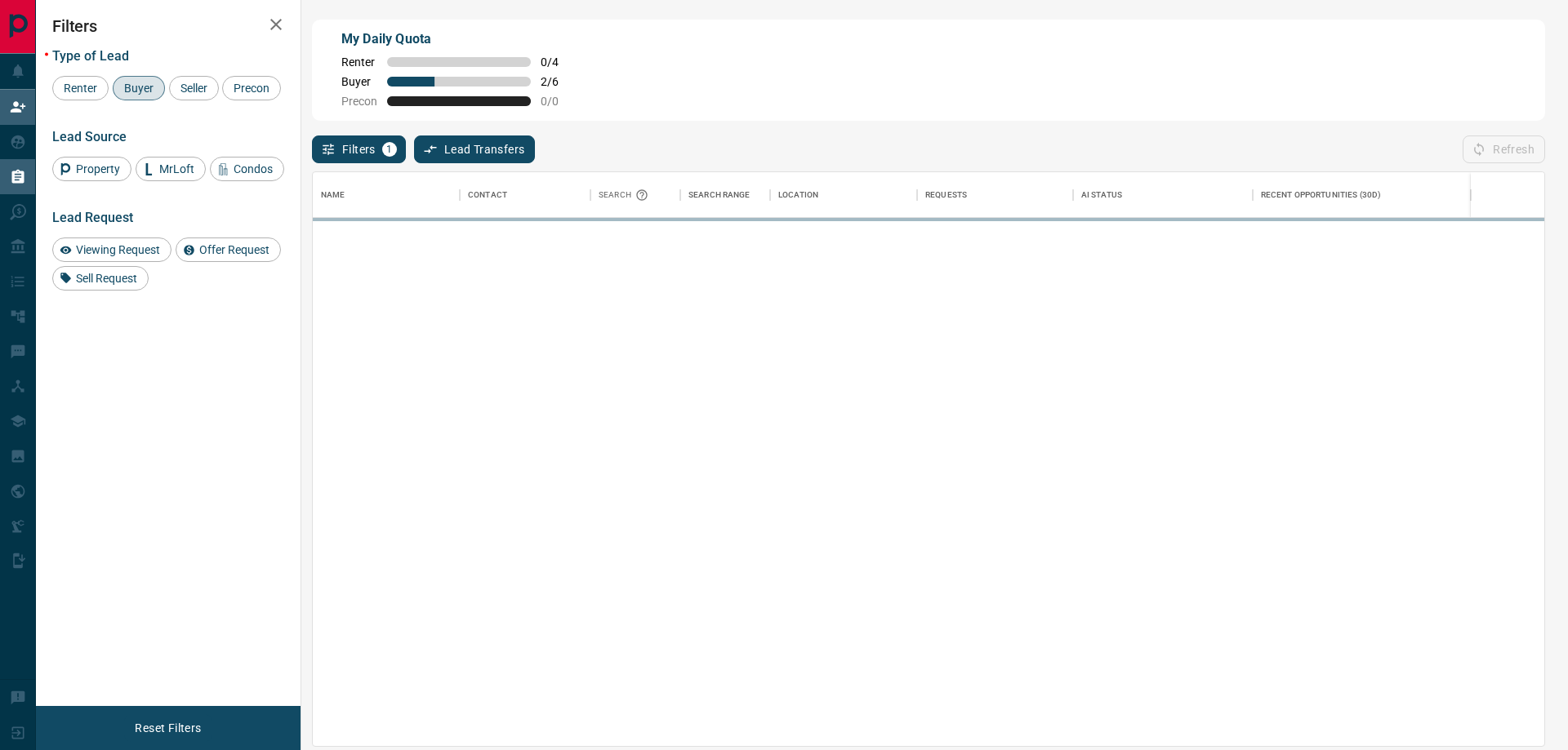
scroll to position [0, 0]
